Goal: Task Accomplishment & Management: Manage account settings

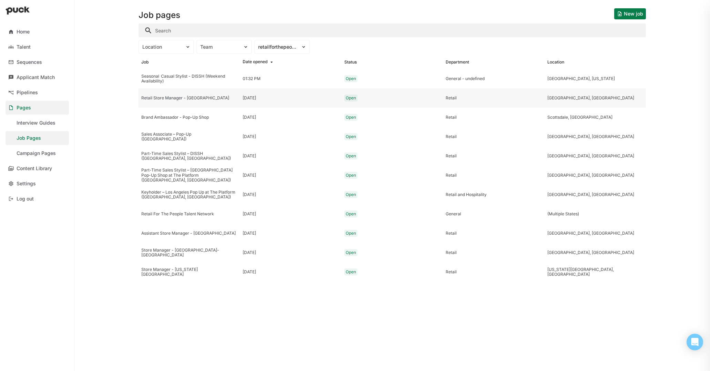
click at [210, 97] on div "Retail Store Manager - [GEOGRAPHIC_DATA]" at bounding box center [189, 97] width 96 height 5
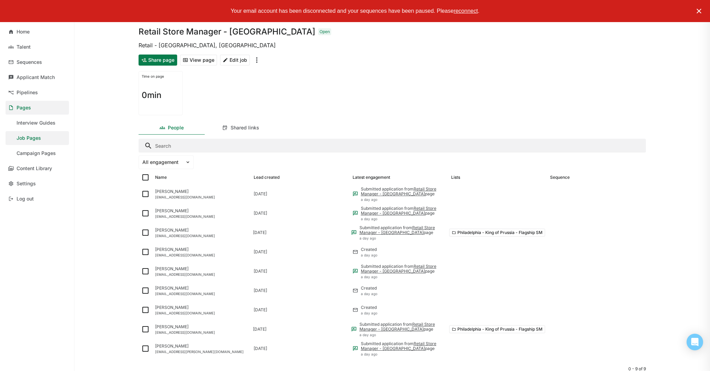
click at [234, 60] on button "Edit job" at bounding box center [235, 59] width 30 height 11
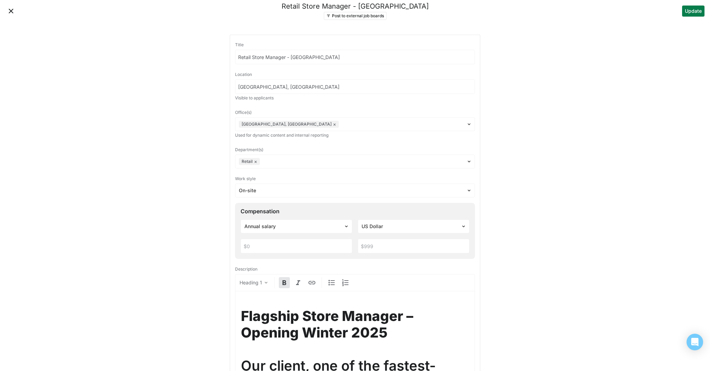
click at [236, 57] on input "Retail Store Manager - [GEOGRAPHIC_DATA]" at bounding box center [354, 57] width 239 height 14
click at [10, 8] on button "Close" at bounding box center [11, 11] width 11 height 11
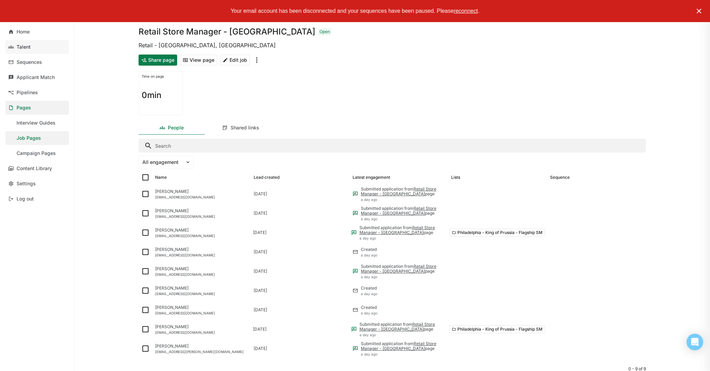
click at [30, 46] on div "Talent" at bounding box center [24, 47] width 14 height 6
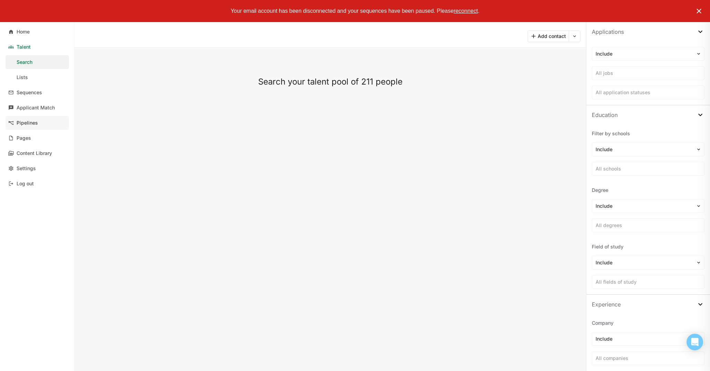
click at [39, 123] on link "Pipelines" at bounding box center [37, 123] width 63 height 14
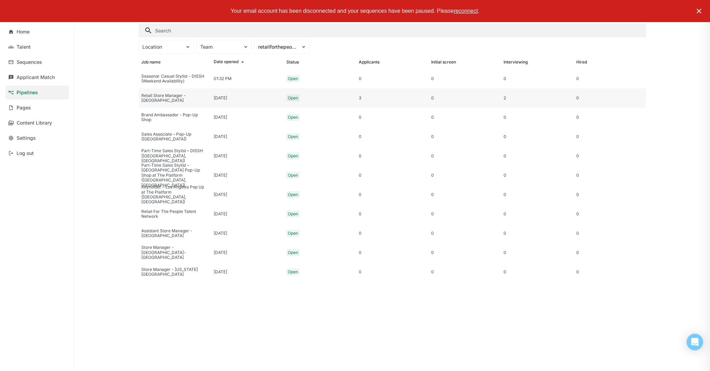
click at [199, 96] on div "Retail Store Manager - [GEOGRAPHIC_DATA]" at bounding box center [174, 98] width 67 height 10
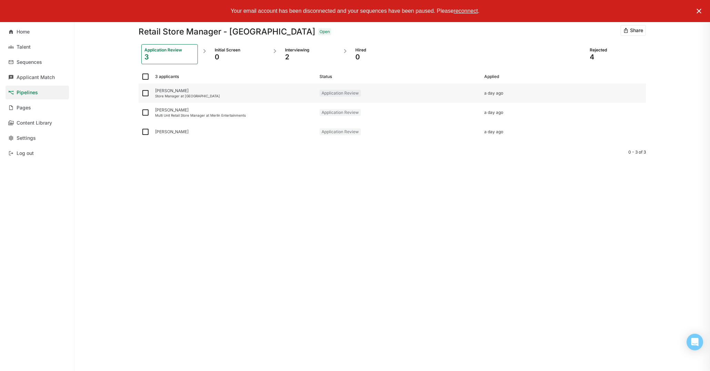
click at [145, 94] on img at bounding box center [145, 93] width 8 height 8
click at [141, 93] on input "checkbox" at bounding box center [141, 93] width 0 height 0
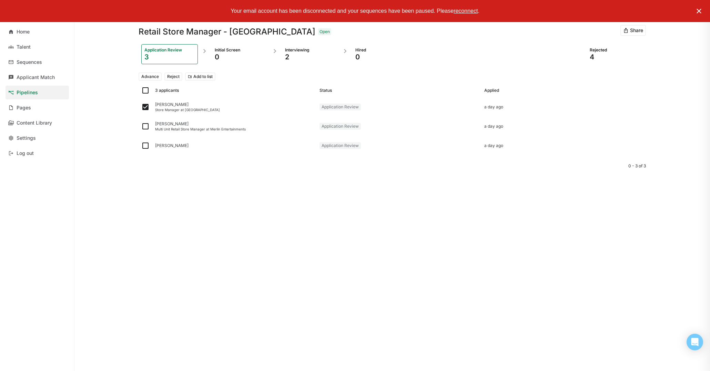
click at [180, 77] on button "Reject" at bounding box center [173, 76] width 18 height 8
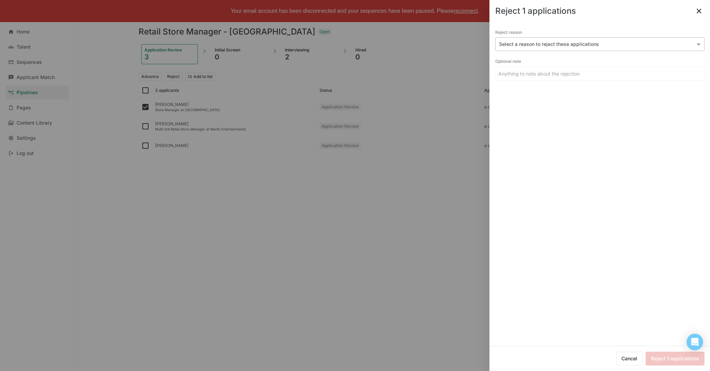
click at [562, 44] on div at bounding box center [595, 44] width 193 height 7
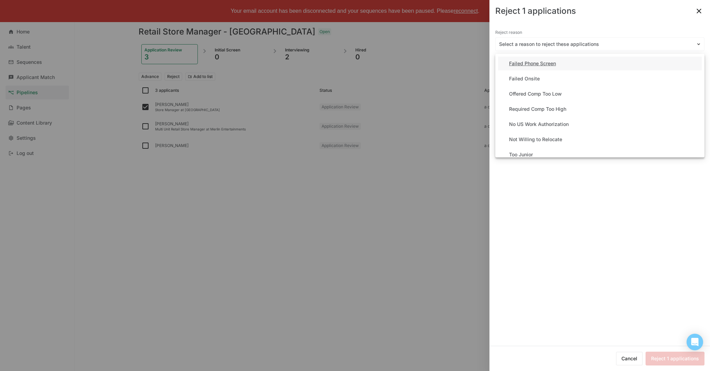
click at [523, 64] on div "Failed Phone Screen" at bounding box center [532, 64] width 47 height 6
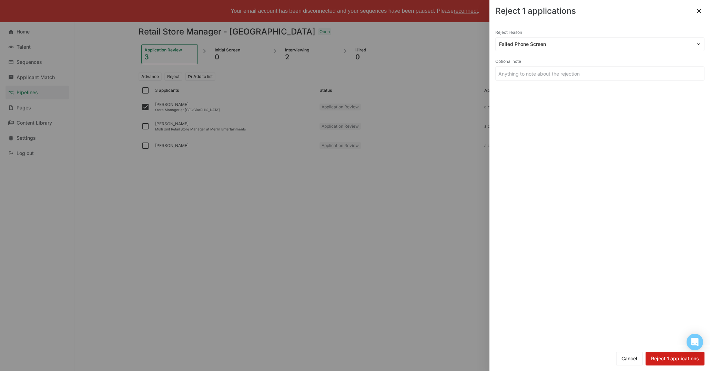
click at [671, 362] on button "Reject 1 applications" at bounding box center [675, 358] width 59 height 14
checkbox input "false"
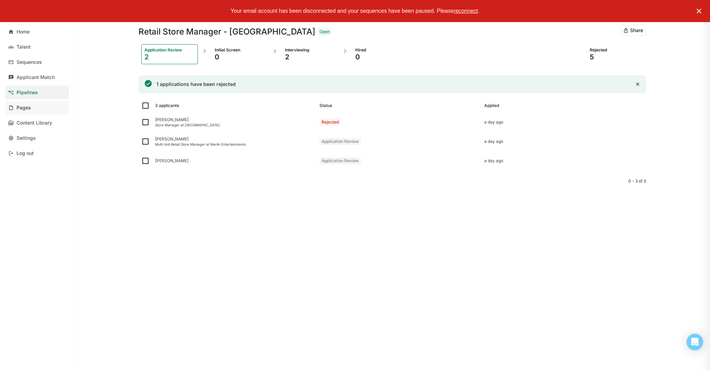
click at [25, 110] on div "Pages" at bounding box center [24, 108] width 14 height 6
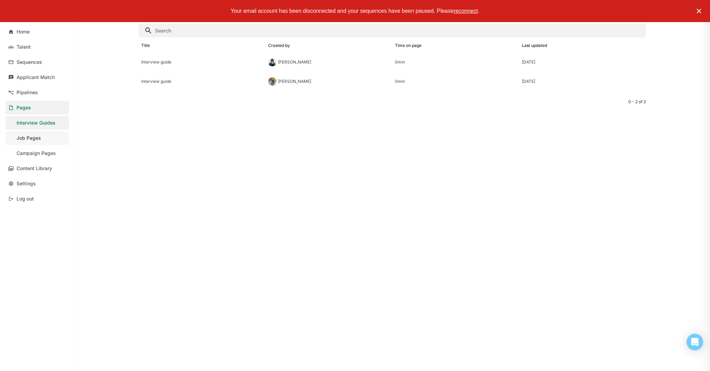
click at [41, 137] on link "Job Pages" at bounding box center [37, 138] width 63 height 14
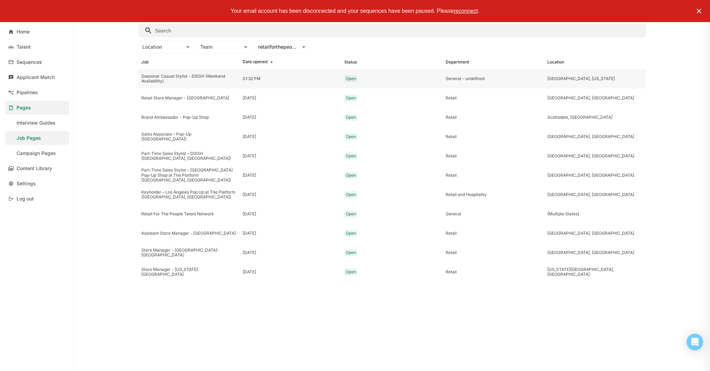
click at [205, 84] on div "Seasonal  Casual Stylist - DISSH (Weekend Availability)" at bounding box center [189, 78] width 101 height 19
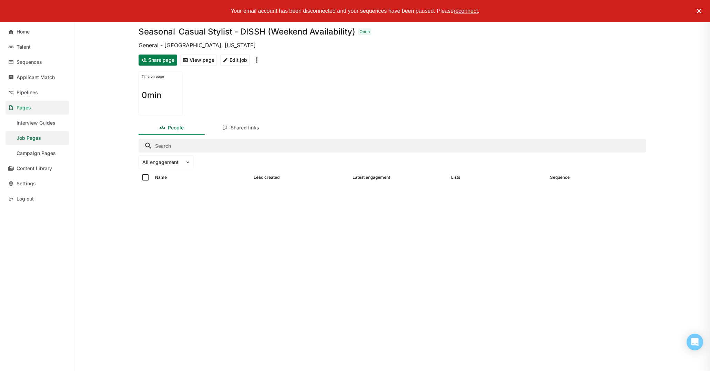
click at [255, 60] on img "More options" at bounding box center [257, 60] width 8 height 8
click at [276, 58] on div "Share page View page Edit job Close job" at bounding box center [392, 60] width 507 height 17
click at [33, 141] on link "Job Pages" at bounding box center [37, 138] width 63 height 14
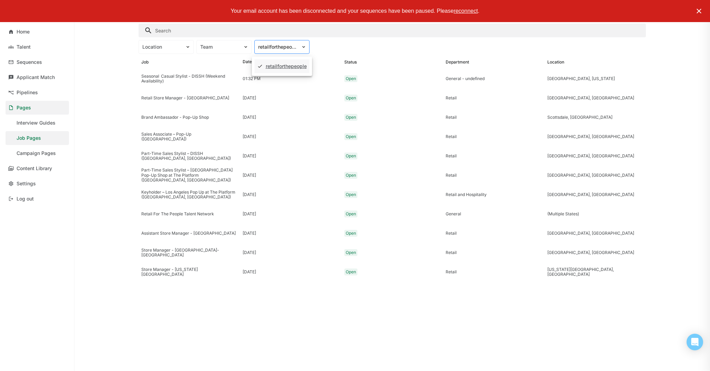
click at [276, 50] on div "retailforthepeople" at bounding box center [278, 46] width 46 height 7
click at [276, 49] on div "retailforthepeople" at bounding box center [277, 47] width 39 height 6
click at [228, 48] on div "Team" at bounding box center [219, 47] width 39 height 6
click at [149, 51] on div "Location" at bounding box center [166, 47] width 55 height 14
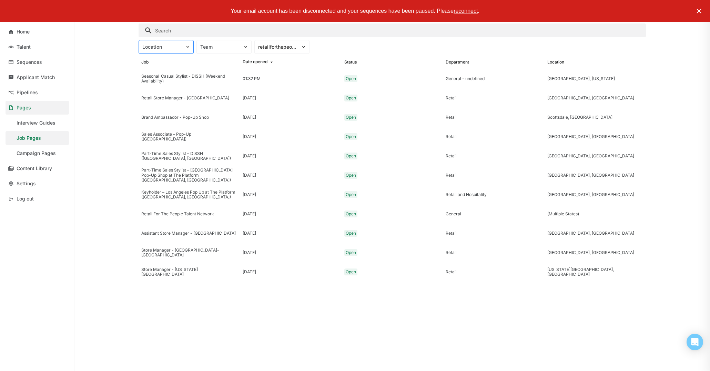
click at [149, 51] on div "Location" at bounding box center [166, 47] width 55 height 14
click at [418, 47] on div "Location Team retailforthepeople" at bounding box center [392, 47] width 507 height 14
click at [702, 10] on img at bounding box center [699, 11] width 8 height 8
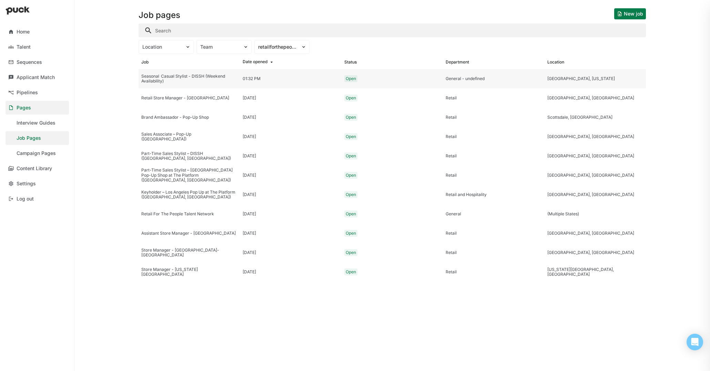
click at [537, 76] on div "General - undefined" at bounding box center [494, 78] width 96 height 5
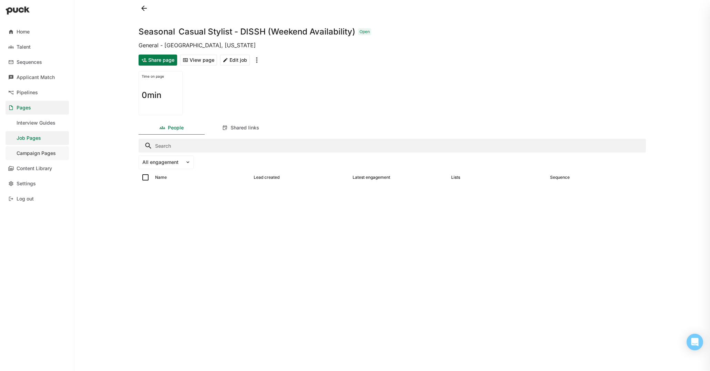
click at [52, 152] on div "Campaign Pages" at bounding box center [36, 153] width 39 height 6
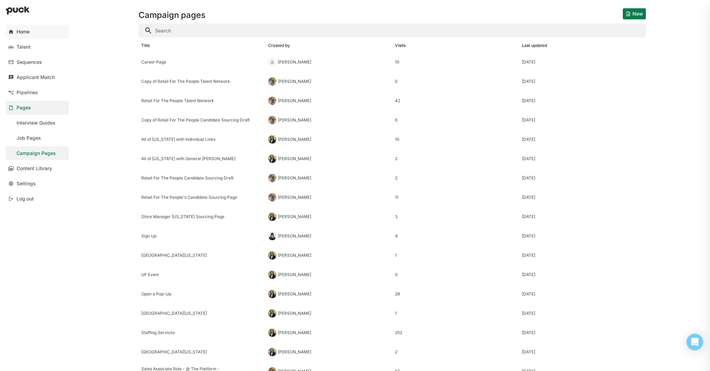
click at [35, 34] on link "Home" at bounding box center [37, 32] width 63 height 14
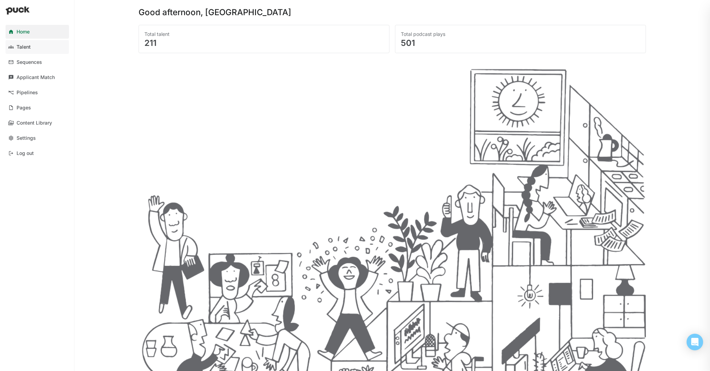
click at [40, 46] on link "Talent" at bounding box center [37, 47] width 63 height 14
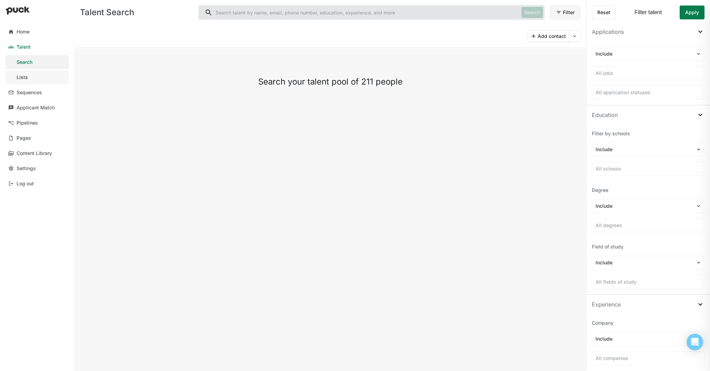
click at [27, 73] on link "Lists" at bounding box center [37, 77] width 63 height 14
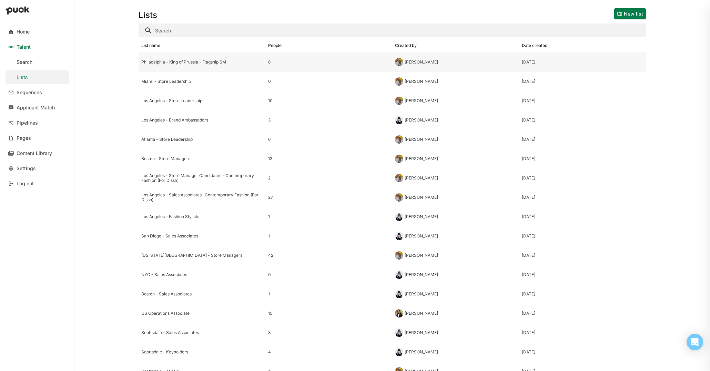
click at [228, 68] on div "Philadelphia - King of Prussia - Flagship SM" at bounding box center [202, 61] width 127 height 19
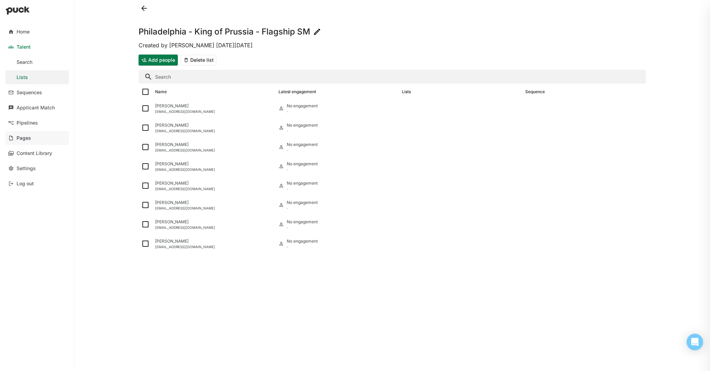
click at [34, 137] on link "Pages" at bounding box center [37, 138] width 63 height 14
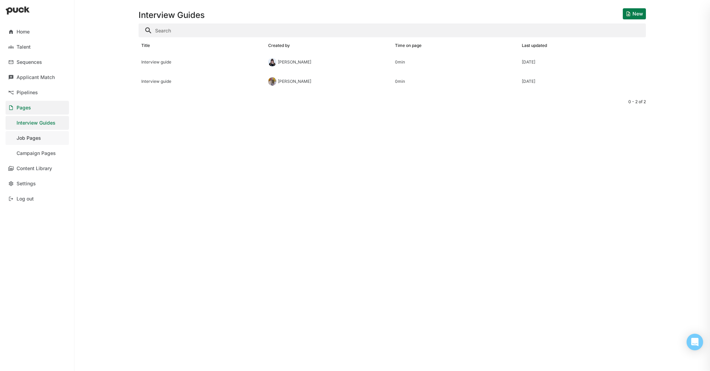
click at [29, 134] on link "Job Pages" at bounding box center [37, 138] width 63 height 14
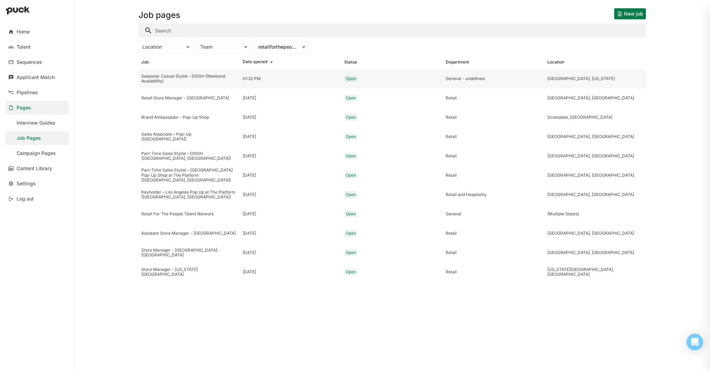
click at [194, 76] on div "Seasonal  Casual Stylist - DISSH (Weekend Availability)" at bounding box center [189, 79] width 96 height 10
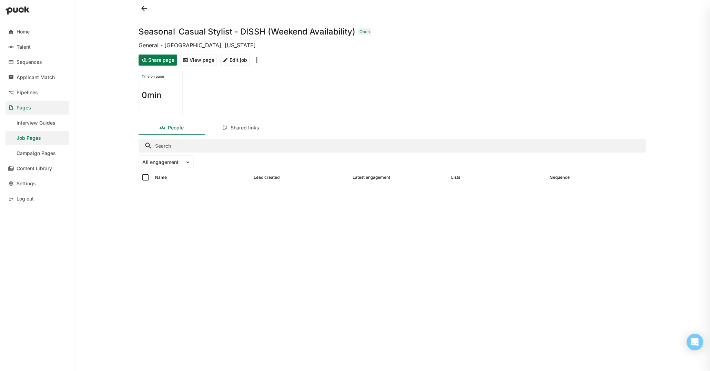
click at [234, 60] on button "Edit job" at bounding box center [235, 59] width 30 height 11
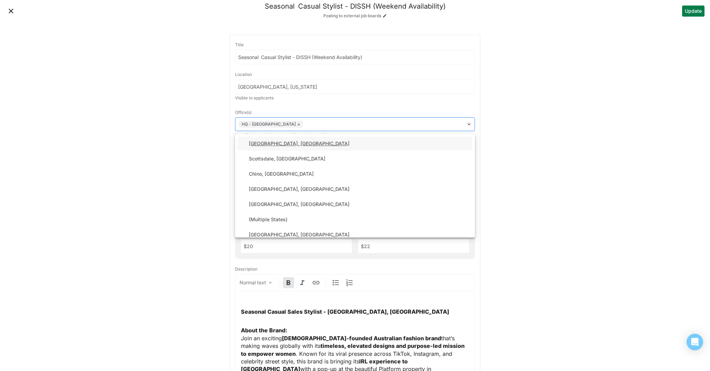
click at [471, 123] on img at bounding box center [469, 124] width 6 height 6
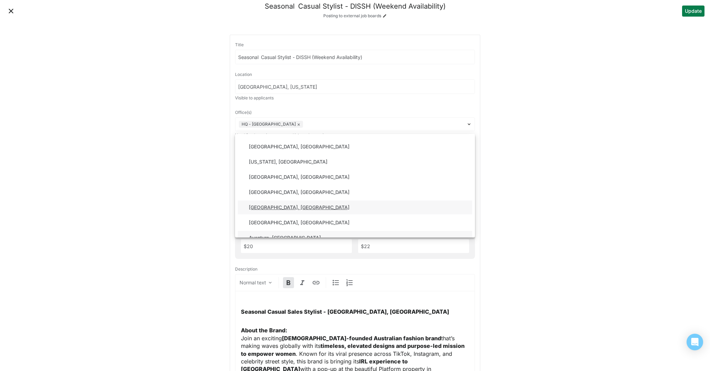
scroll to position [477, 0]
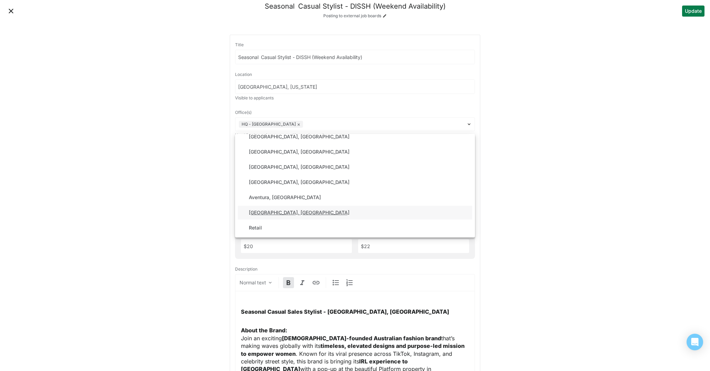
click at [275, 213] on div "[GEOGRAPHIC_DATA], [GEOGRAPHIC_DATA]" at bounding box center [299, 213] width 101 height 6
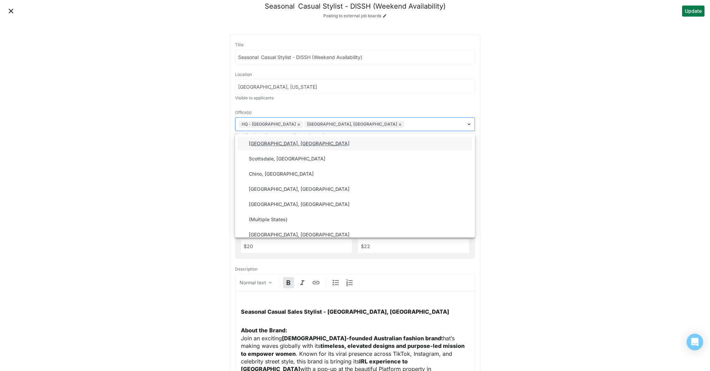
click at [297, 122] on button "×" at bounding box center [298, 124] width 3 height 6
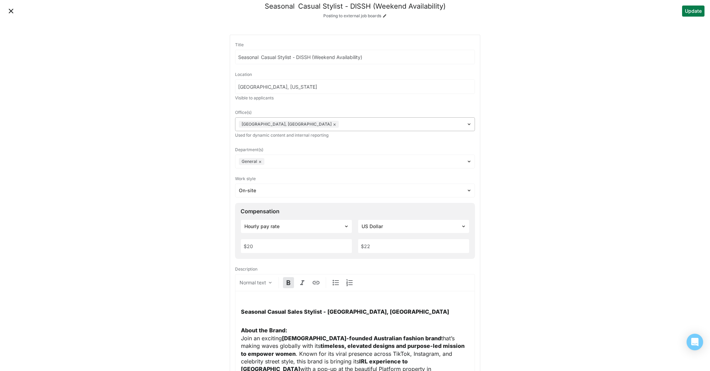
click at [259, 161] on button "×" at bounding box center [260, 162] width 3 height 6
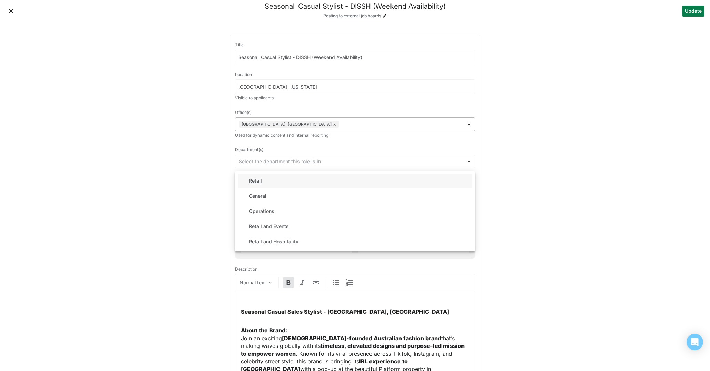
click at [260, 180] on div "Retail" at bounding box center [255, 181] width 13 height 6
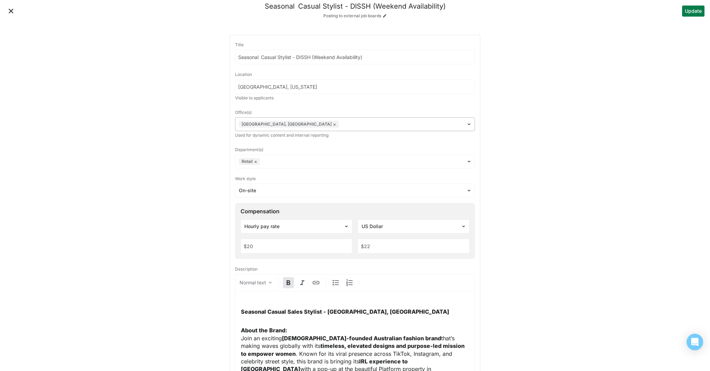
click at [691, 13] on button "Update" at bounding box center [693, 11] width 22 height 11
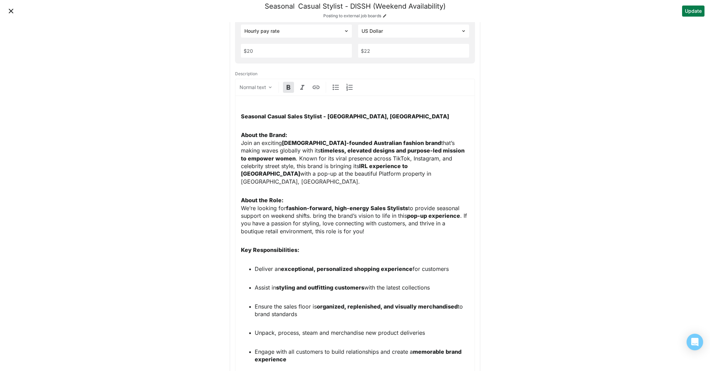
scroll to position [0, 0]
